Goal: Task Accomplishment & Management: Manage account settings

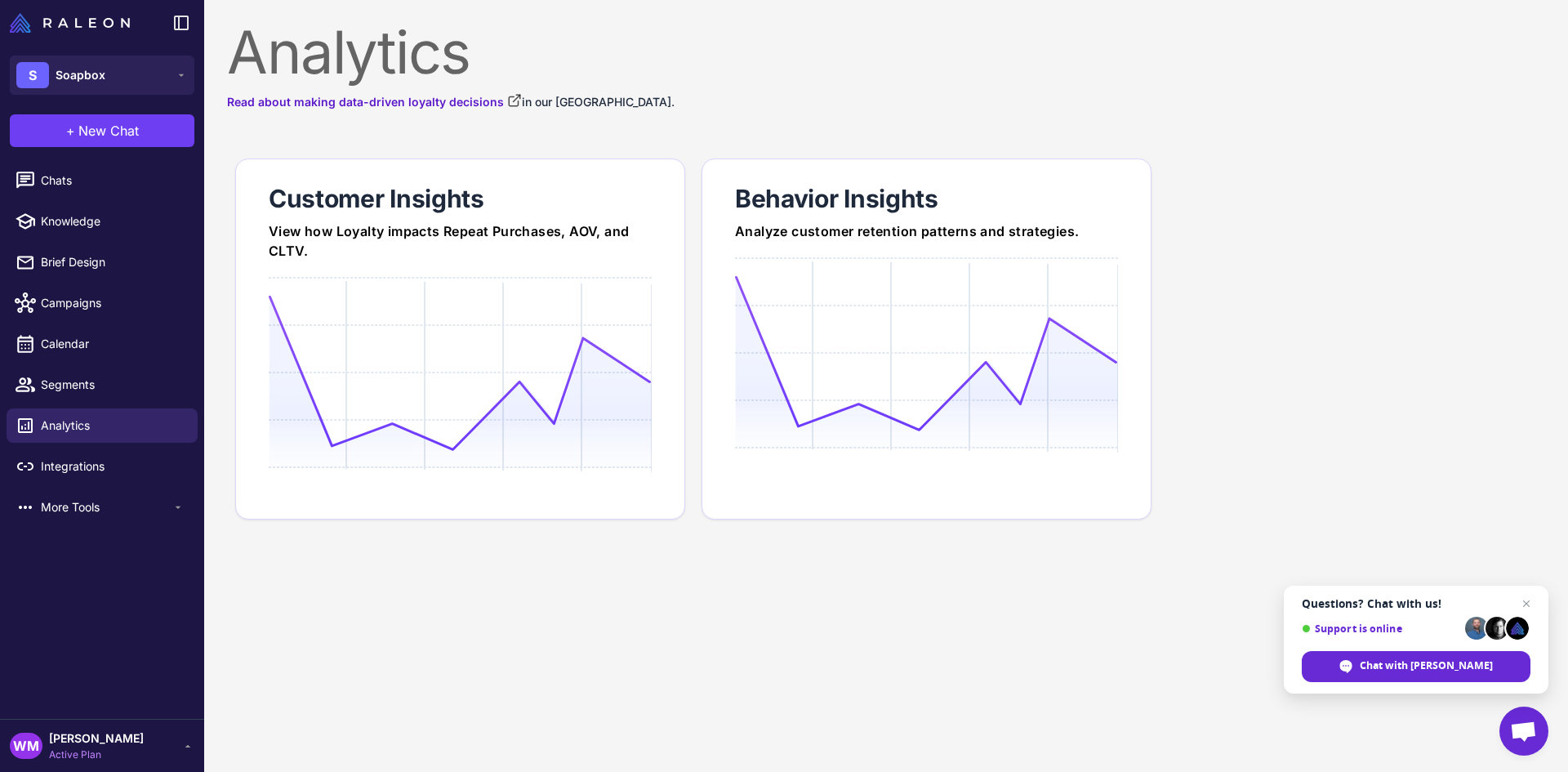
click at [110, 747] on span "Active Plan" at bounding box center [96, 755] width 95 height 15
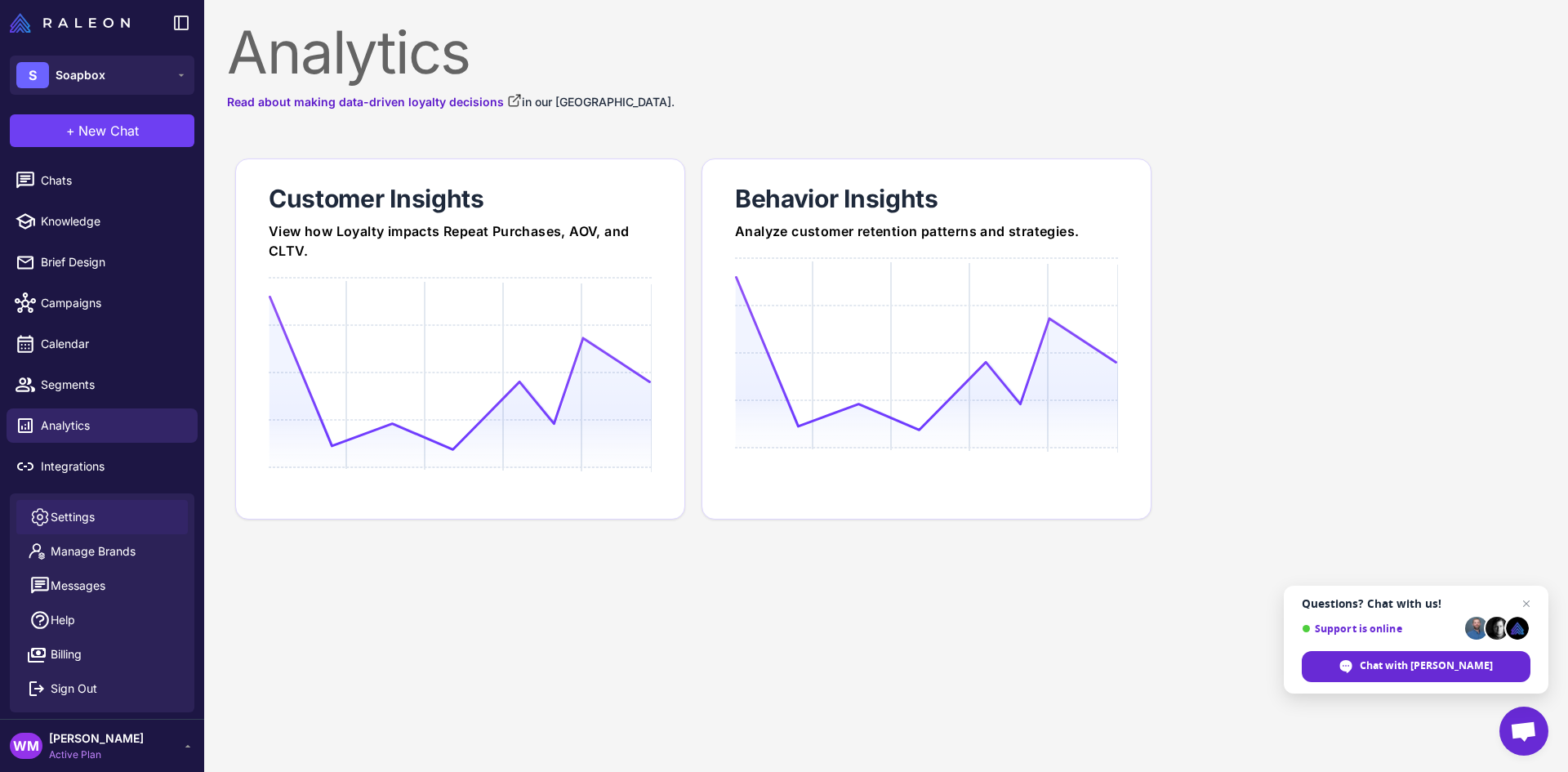
click at [96, 523] on link "Settings" at bounding box center [102, 517] width 171 height 35
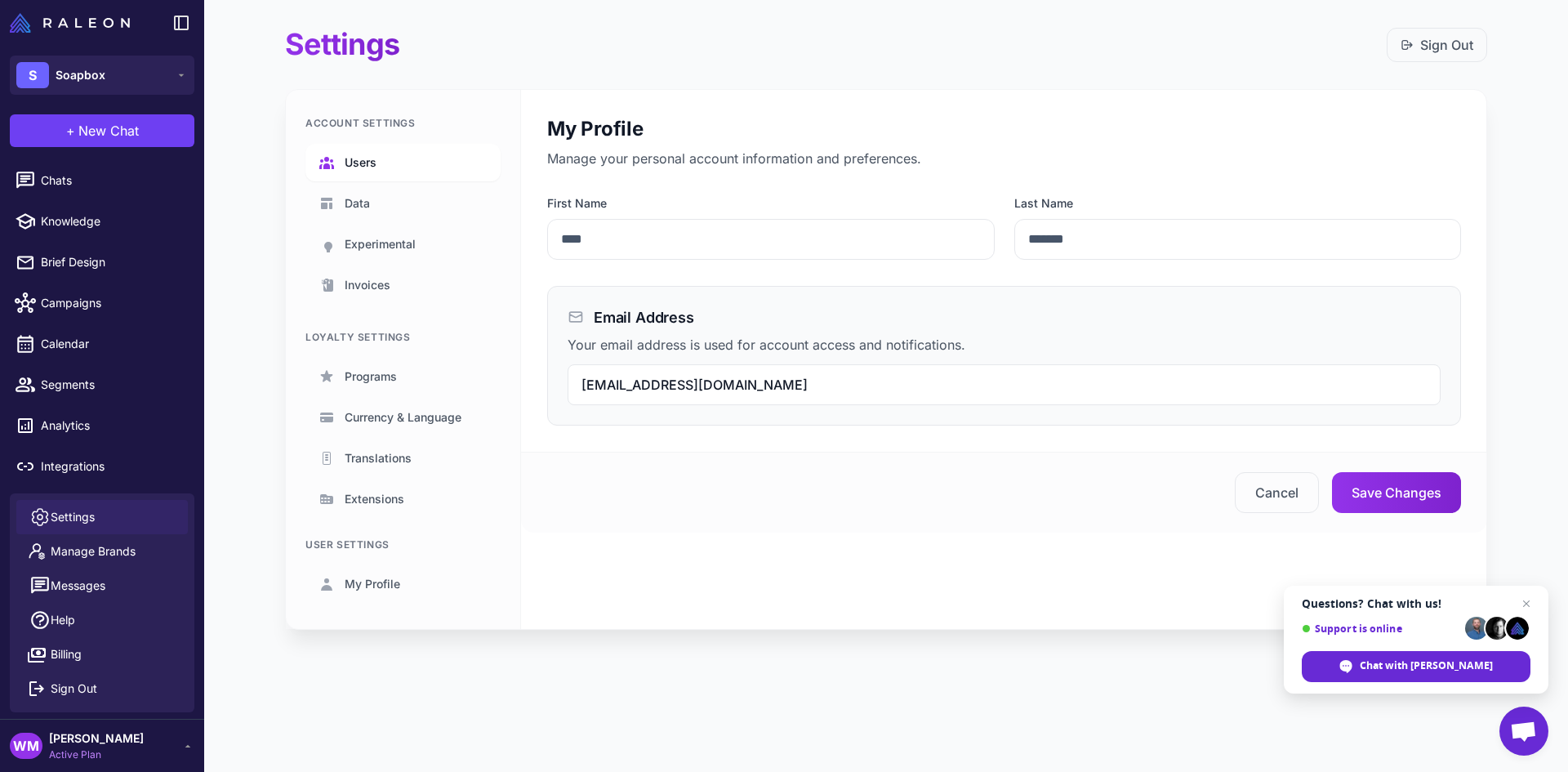
click at [379, 162] on link "Users" at bounding box center [403, 162] width 195 height 38
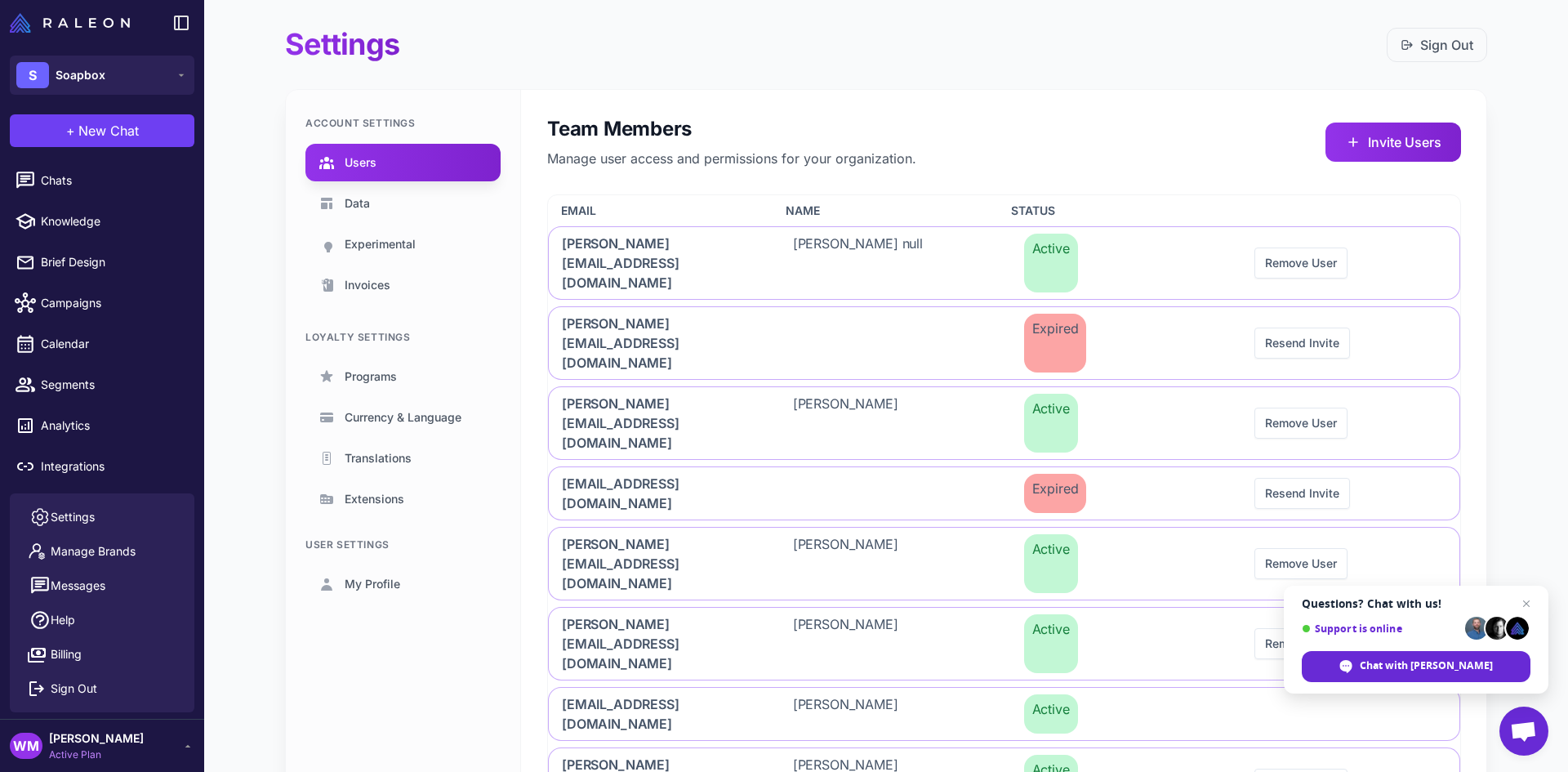
click at [503, 40] on div "Settings Sign Out" at bounding box center [886, 44] width 1202 height 37
drag, startPoint x: 373, startPoint y: 43, endPoint x: 287, endPoint y: 38, distance: 86.1
click at [287, 38] on h1 "Settings" at bounding box center [342, 44] width 115 height 37
click at [367, 44] on h1 "Settings" at bounding box center [342, 44] width 115 height 37
